Goal: Task Accomplishment & Management: Complete application form

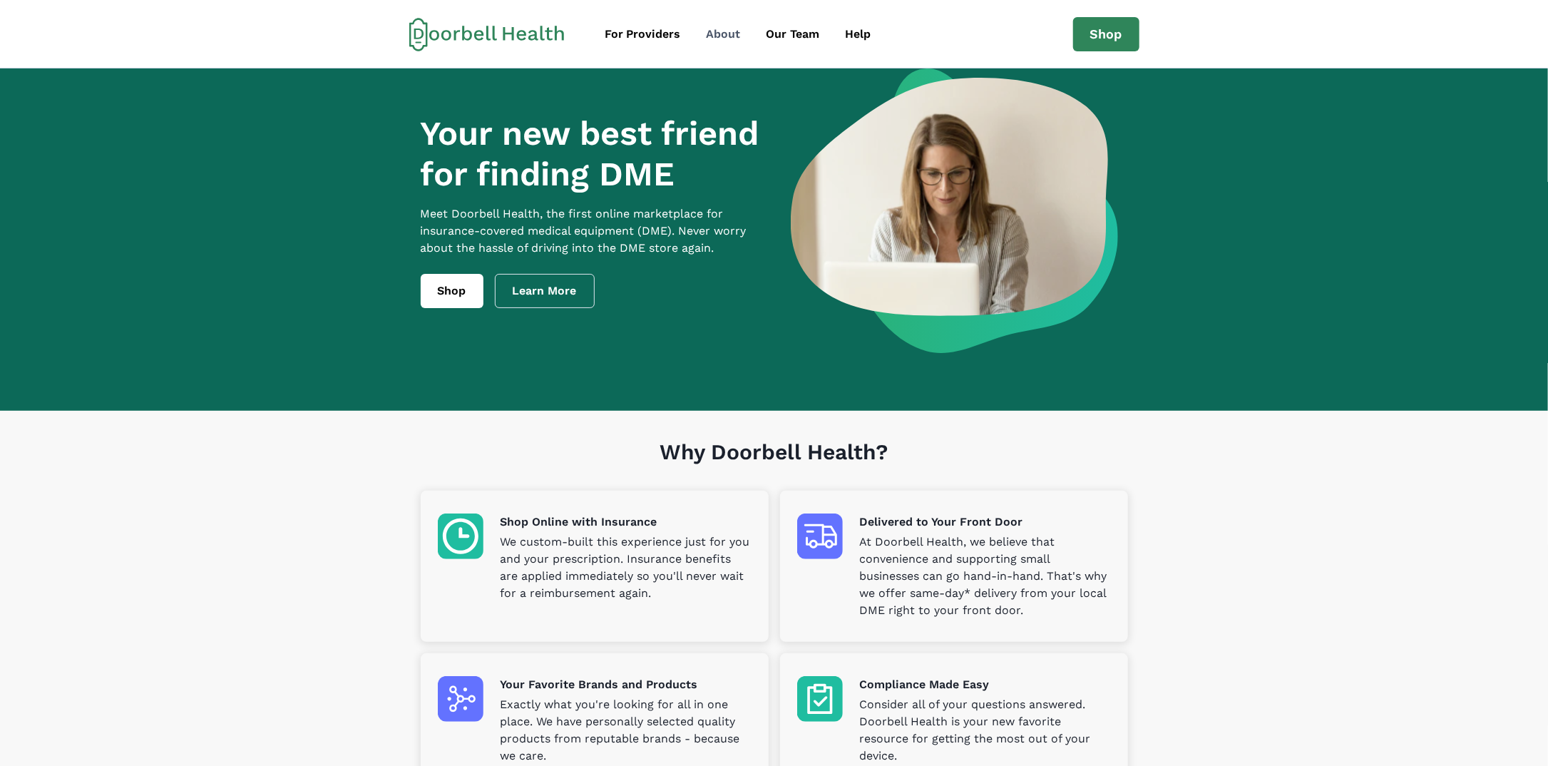
click at [709, 39] on div "About" at bounding box center [724, 34] width 34 height 17
click at [850, 32] on div "Help" at bounding box center [859, 34] width 26 height 17
click at [767, 36] on div "Our Team" at bounding box center [793, 34] width 53 height 17
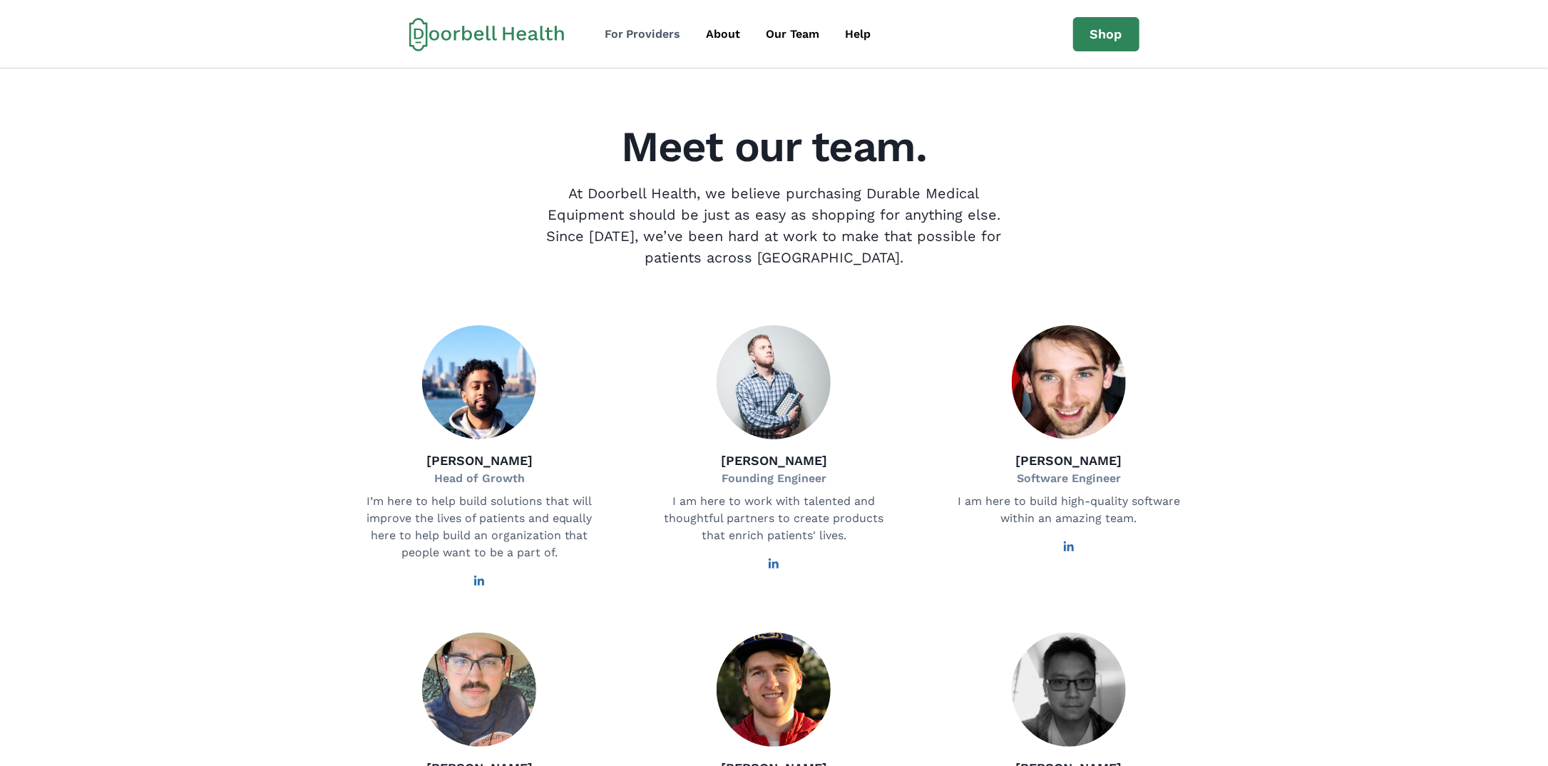
click at [654, 35] on div "For Providers" at bounding box center [643, 34] width 76 height 17
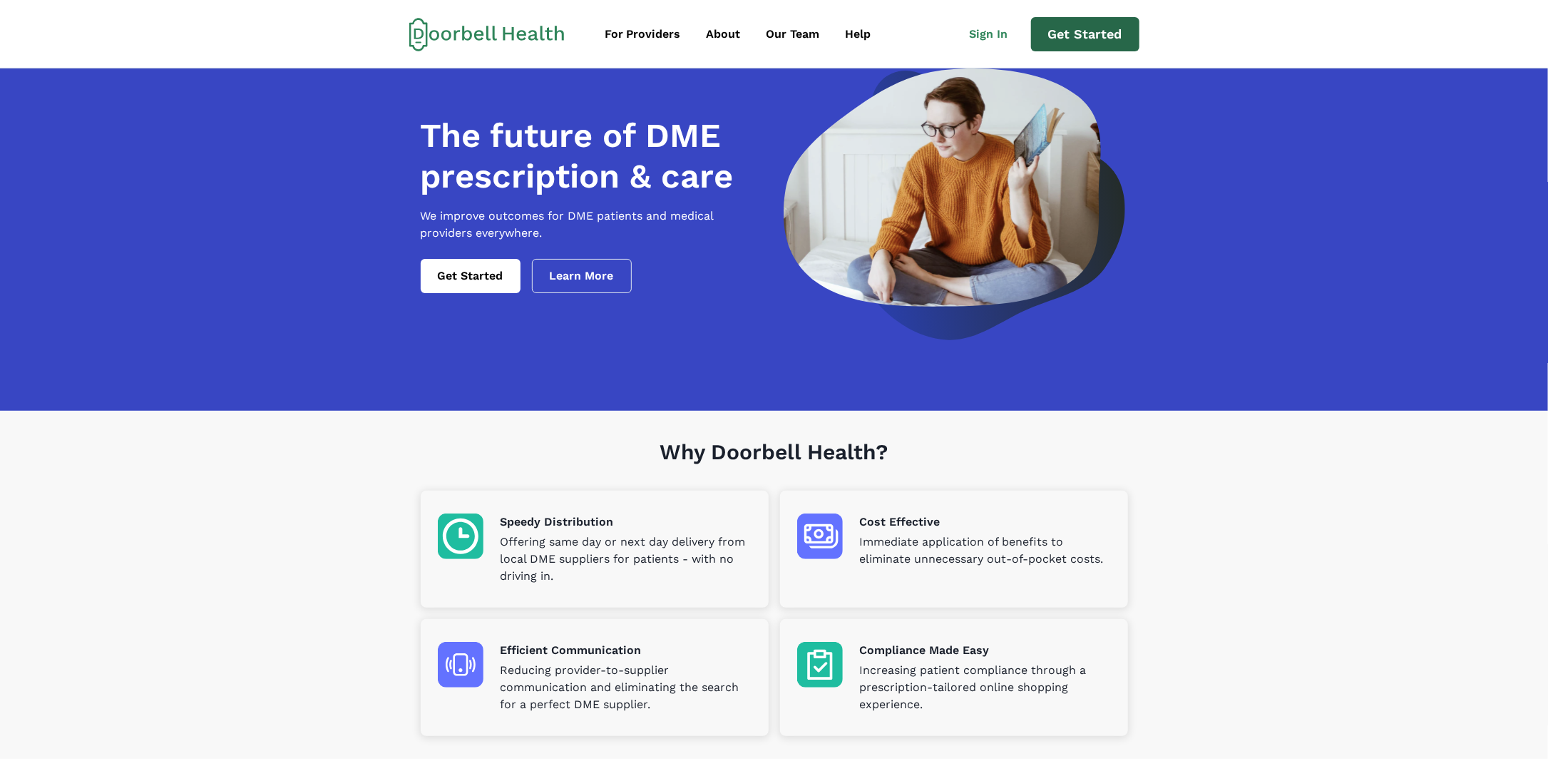
click at [1070, 37] on link "Get Started" at bounding box center [1085, 34] width 108 height 34
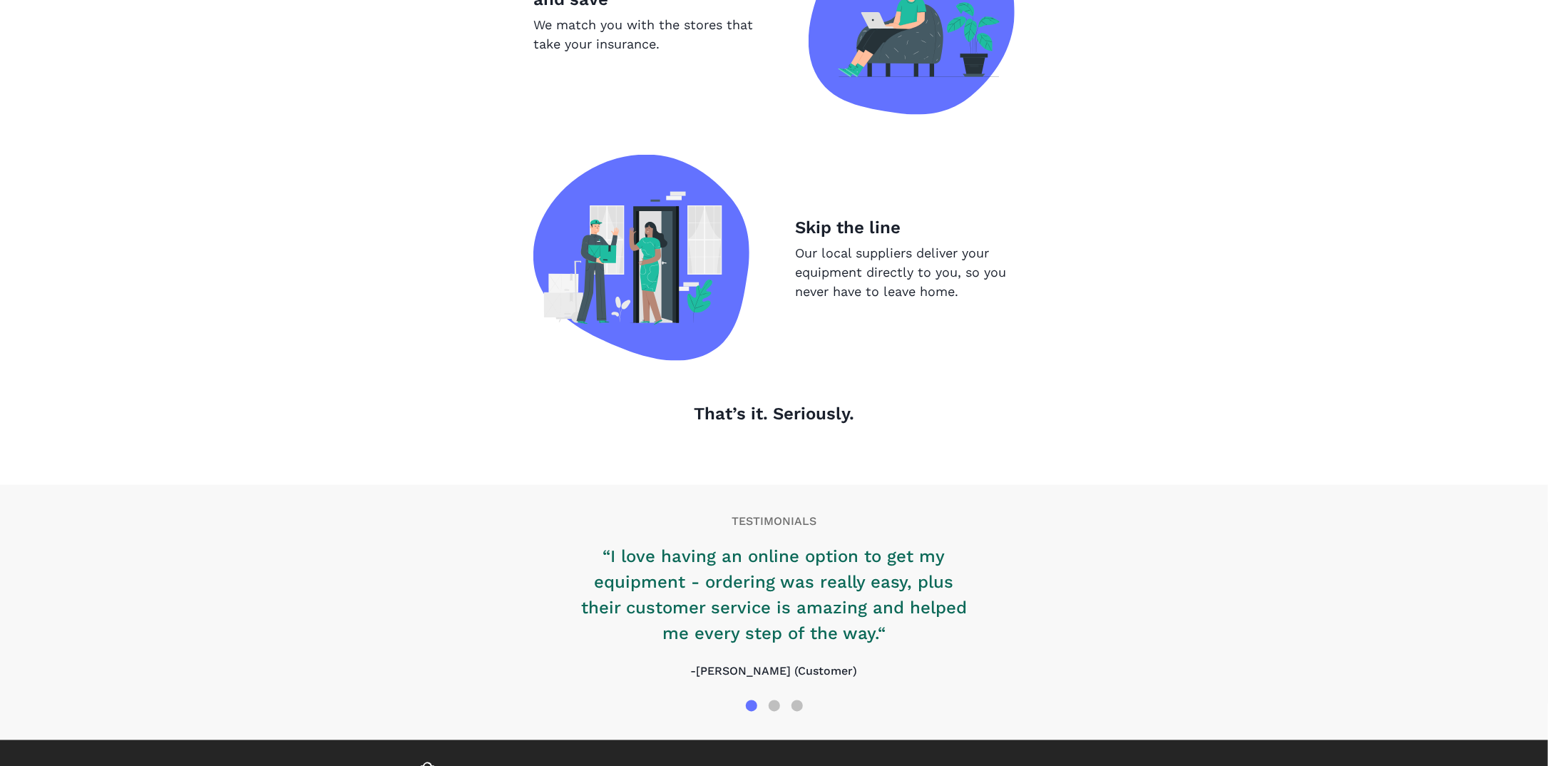
scroll to position [1332, 0]
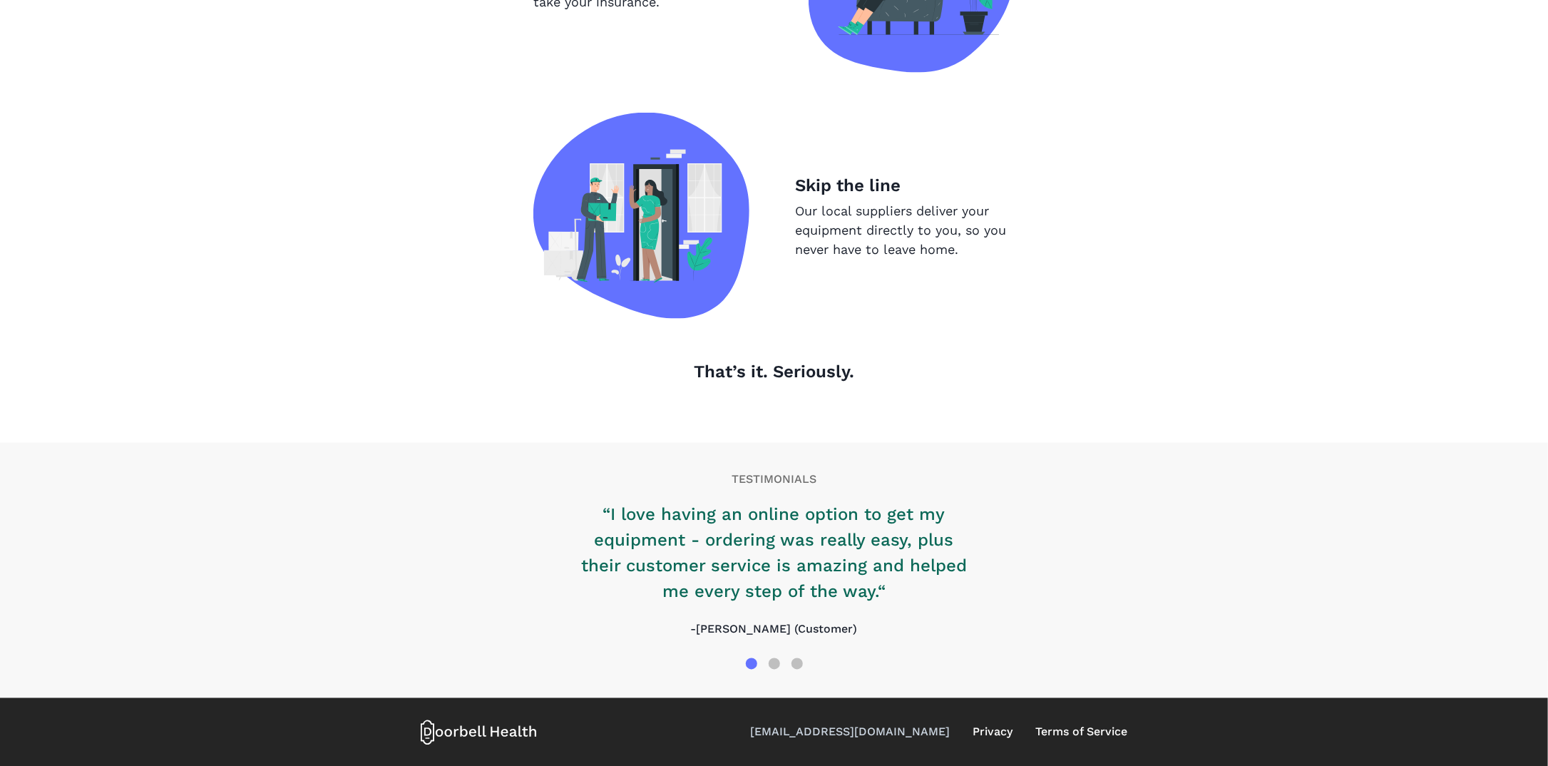
click at [854, 730] on link "[EMAIL_ADDRESS][DOMAIN_NAME]" at bounding box center [851, 732] width 200 height 17
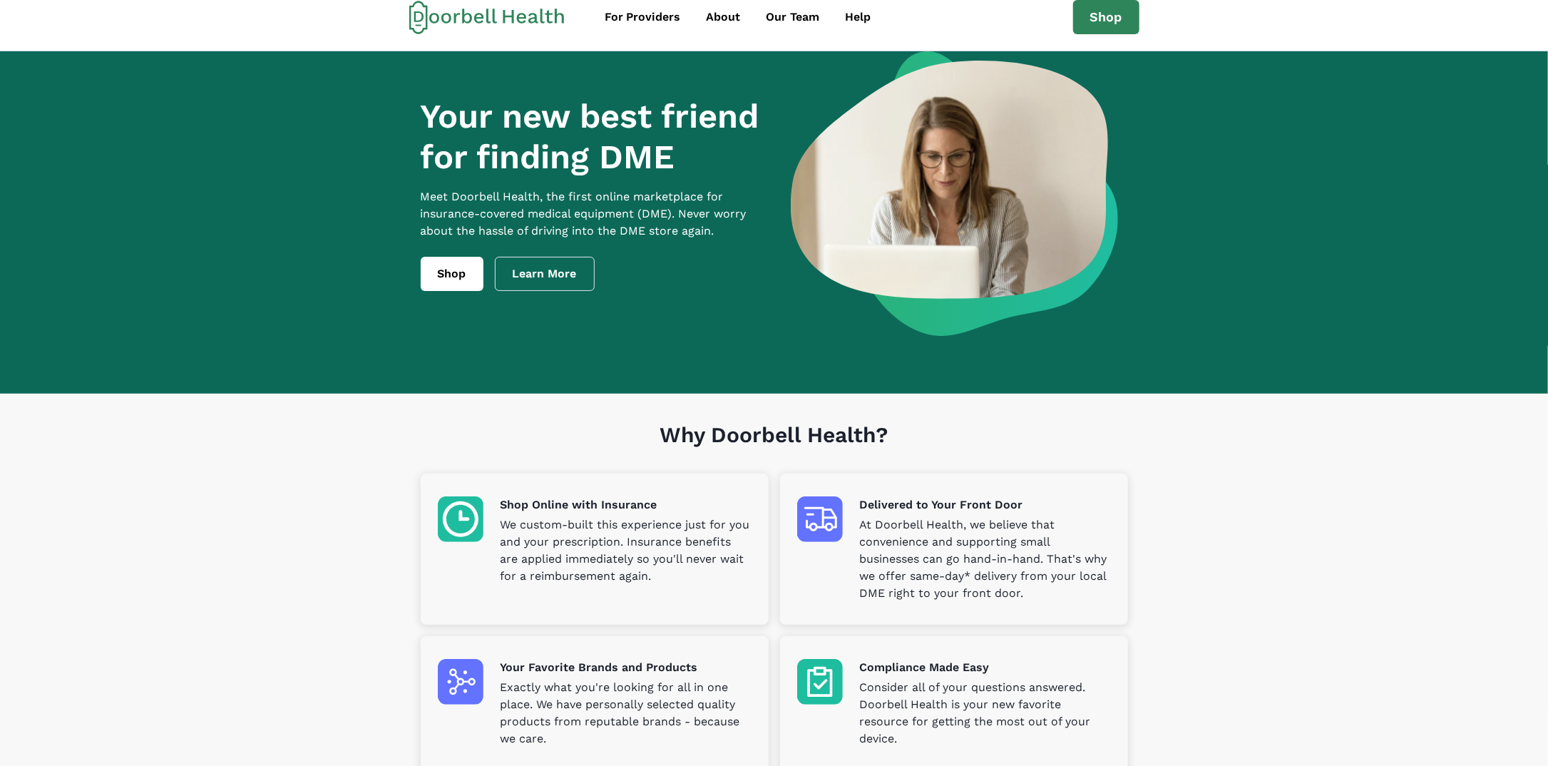
scroll to position [0, 0]
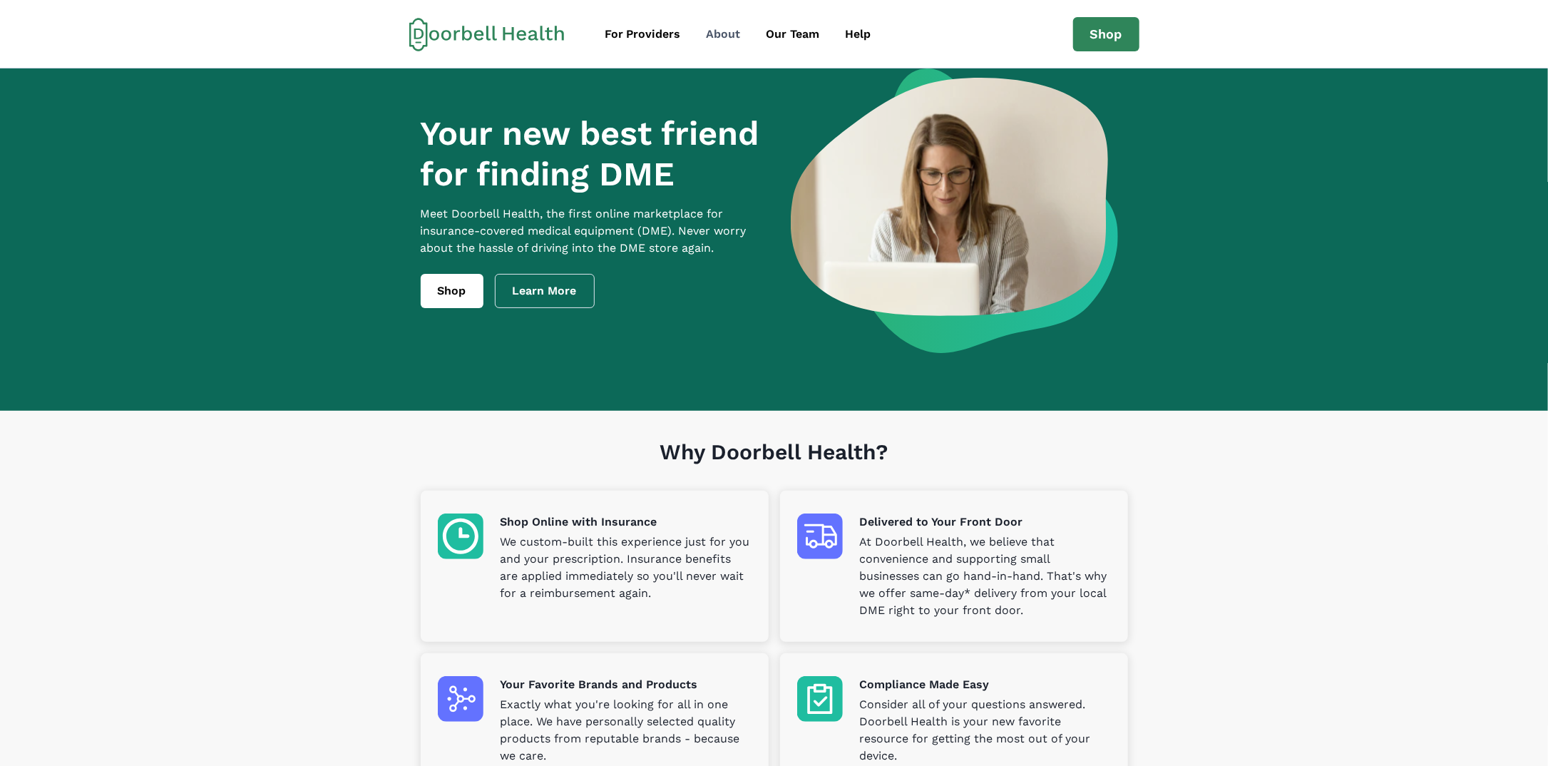
click at [721, 41] on div "About" at bounding box center [724, 34] width 34 height 17
click at [725, 36] on div "About" at bounding box center [724, 34] width 34 height 17
click at [728, 34] on div "About" at bounding box center [724, 34] width 34 height 17
click at [800, 34] on div "Our Team" at bounding box center [793, 34] width 53 height 17
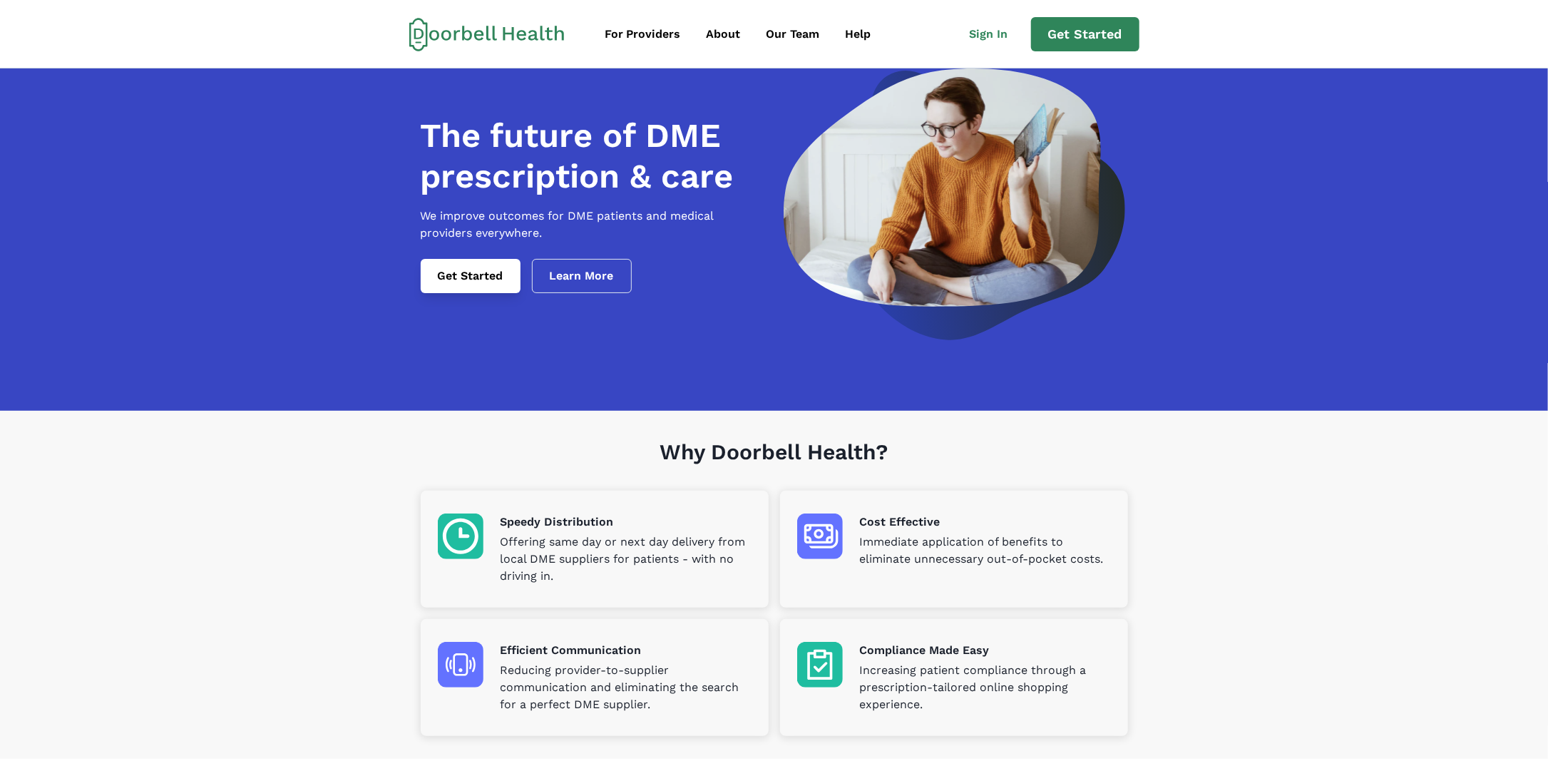
click at [486, 291] on link "Get Started" at bounding box center [471, 276] width 100 height 34
